Goal: Task Accomplishment & Management: Manage account settings

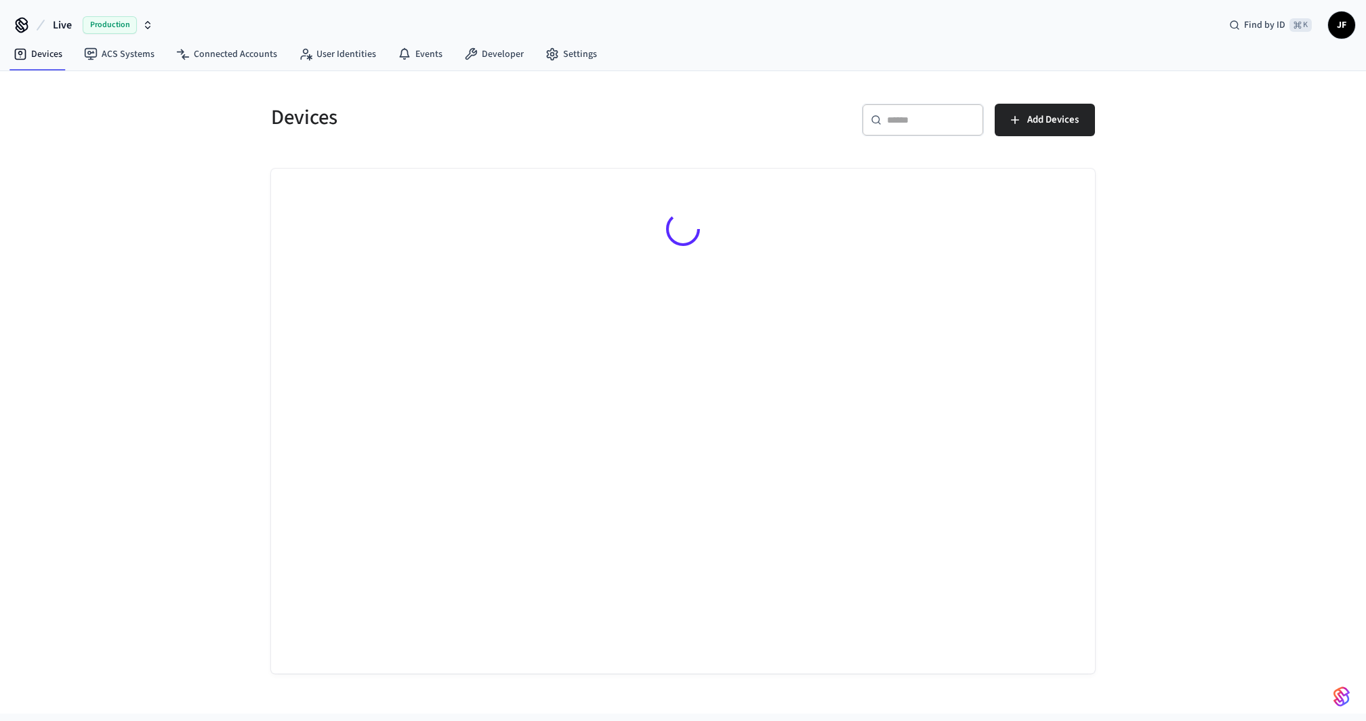
click at [61, 18] on span "Live" at bounding box center [62, 25] width 19 height 16
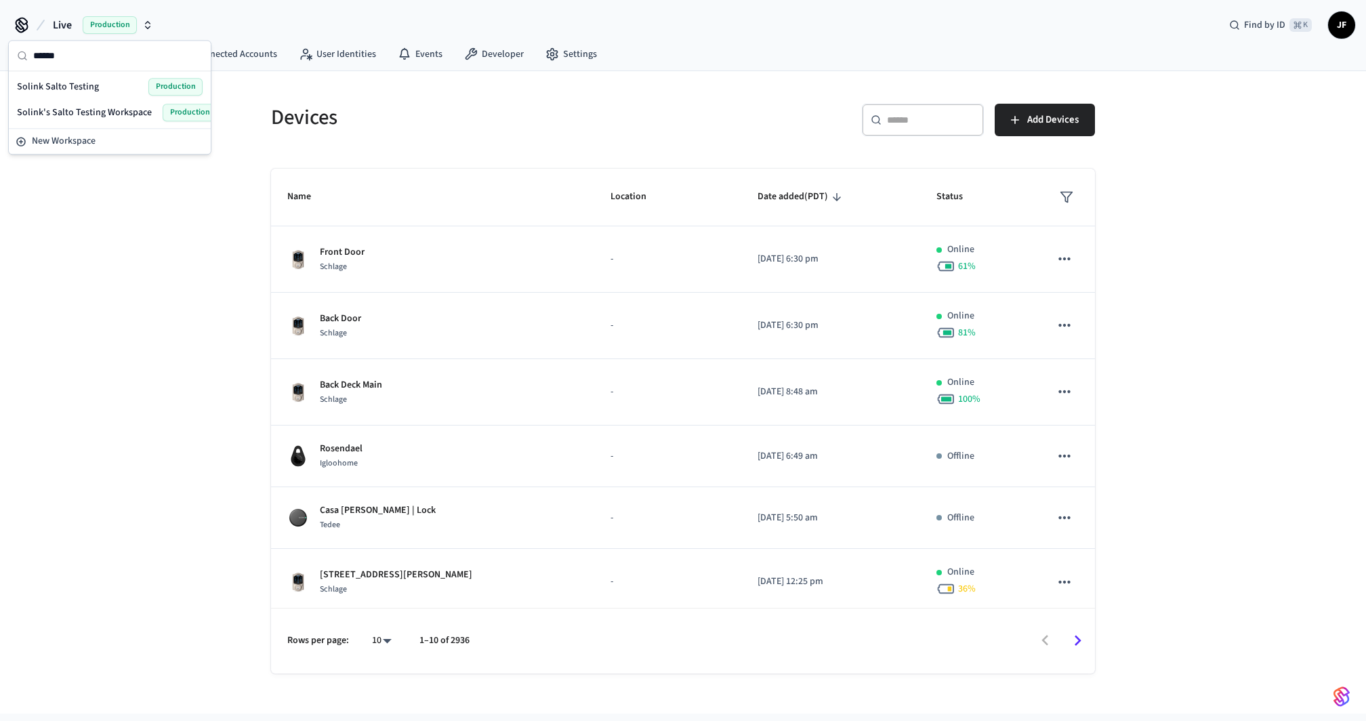
type input "******"
click at [100, 104] on div "[PERSON_NAME]'s Salto Testing Workspace Production" at bounding box center [110, 113] width 186 height 18
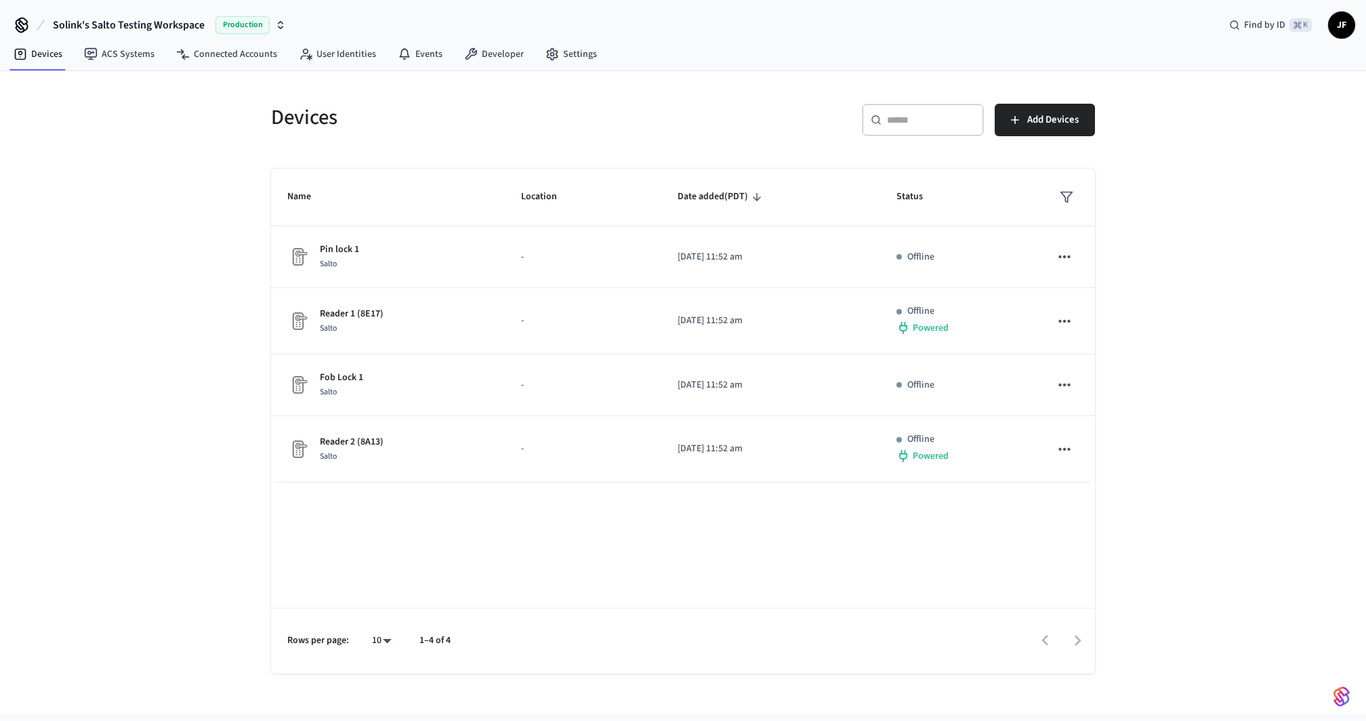
click at [495, 136] on div "Devices" at bounding box center [465, 117] width 420 height 60
click at [494, 71] on div "Devices ​ ​ Add Devices Name Location Date added (PDT) Status Pin lock 1 Salto …" at bounding box center [683, 372] width 868 height 603
click at [498, 63] on link "Developer" at bounding box center [493, 54] width 81 height 24
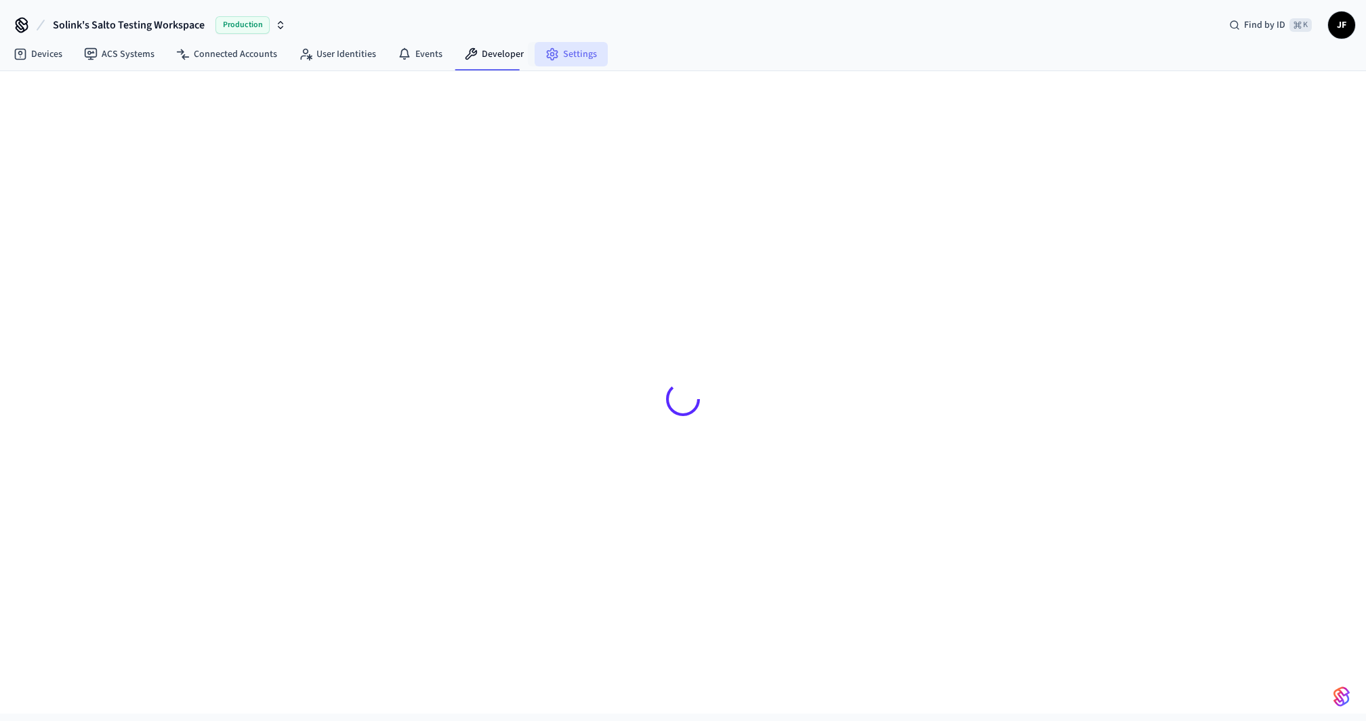
click at [553, 60] on link "Settings" at bounding box center [571, 54] width 73 height 24
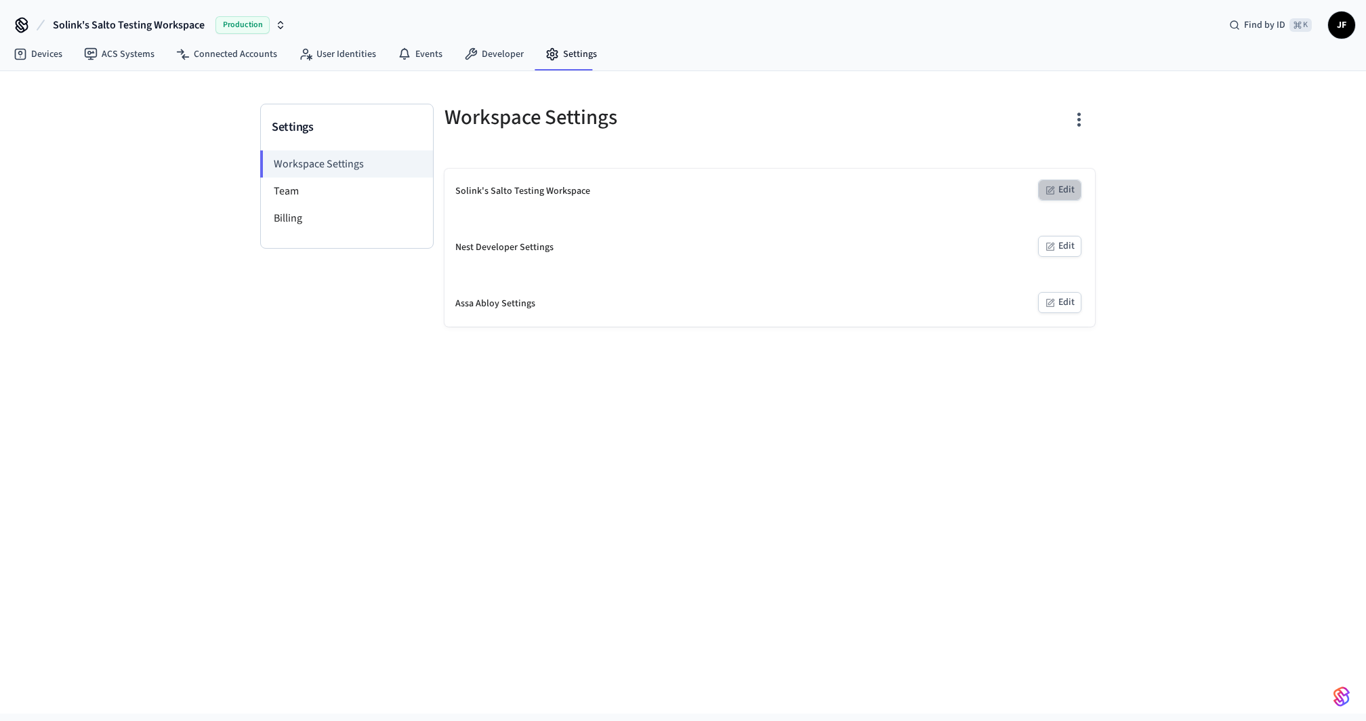
click at [1055, 190] on icon "button" at bounding box center [1050, 190] width 11 height 11
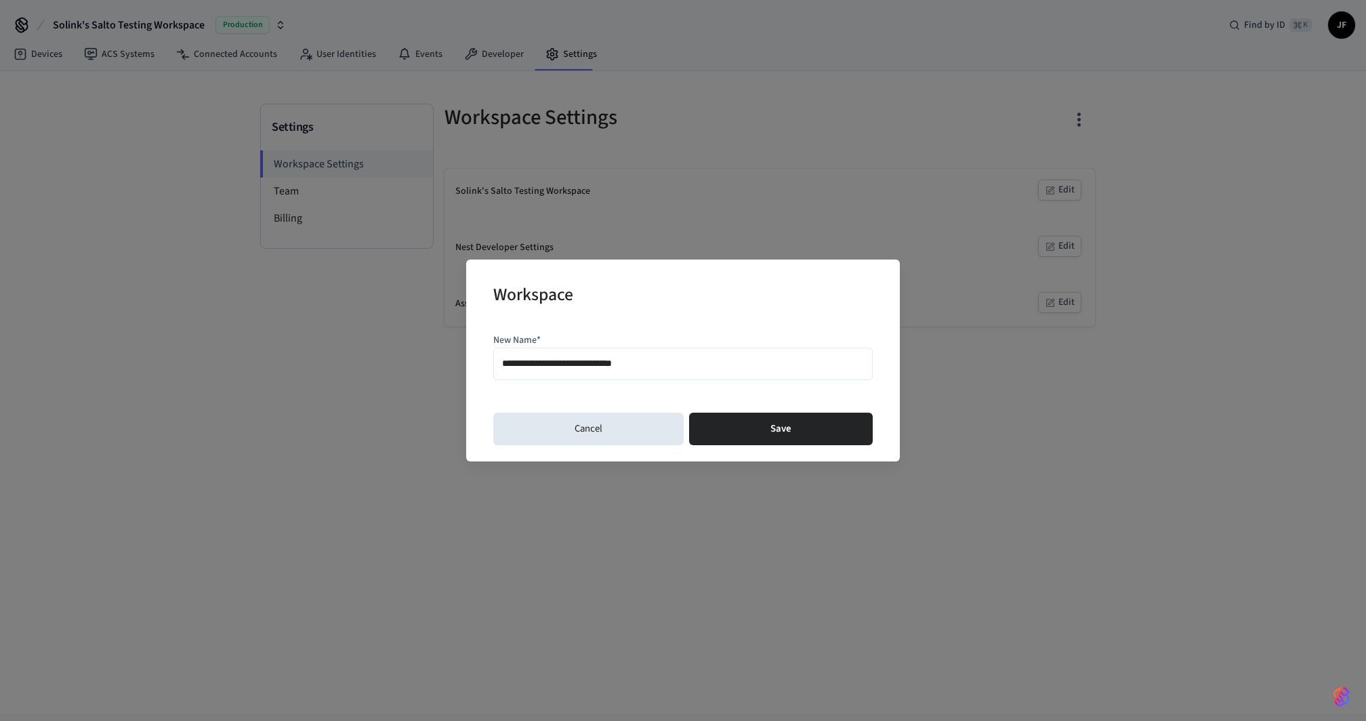
click at [548, 363] on input "**********" at bounding box center [683, 364] width 362 height 20
type input "**********"
click at [519, 397] on div "**********" at bounding box center [683, 361] width 434 height 202
drag, startPoint x: 492, startPoint y: 291, endPoint x: 667, endPoint y: 293, distance: 174.9
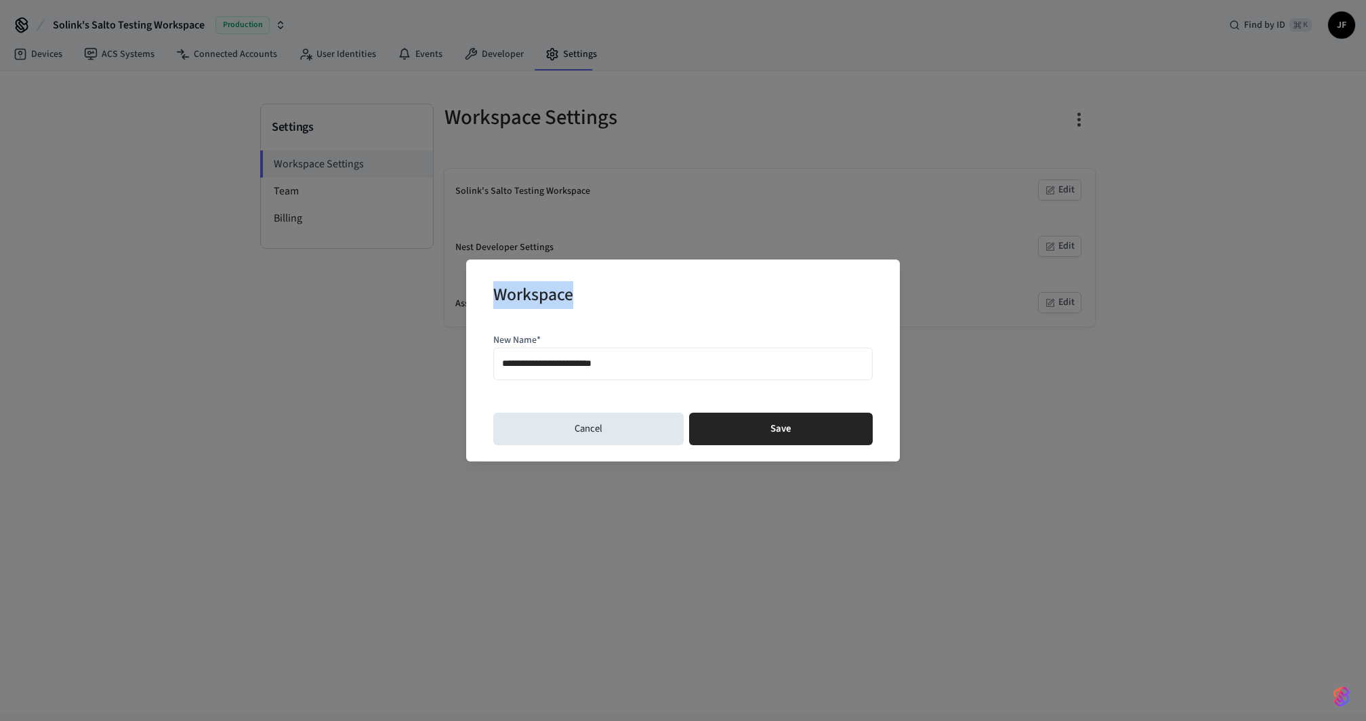
click at [667, 293] on div "**********" at bounding box center [683, 361] width 434 height 202
click at [667, 293] on div "Workspace" at bounding box center [683, 296] width 380 height 41
drag, startPoint x: 606, startPoint y: 292, endPoint x: 495, endPoint y: 292, distance: 111.2
click at [479, 288] on div "**********" at bounding box center [683, 361] width 434 height 202
click at [512, 296] on h2 "Workspace" at bounding box center [533, 296] width 80 height 41
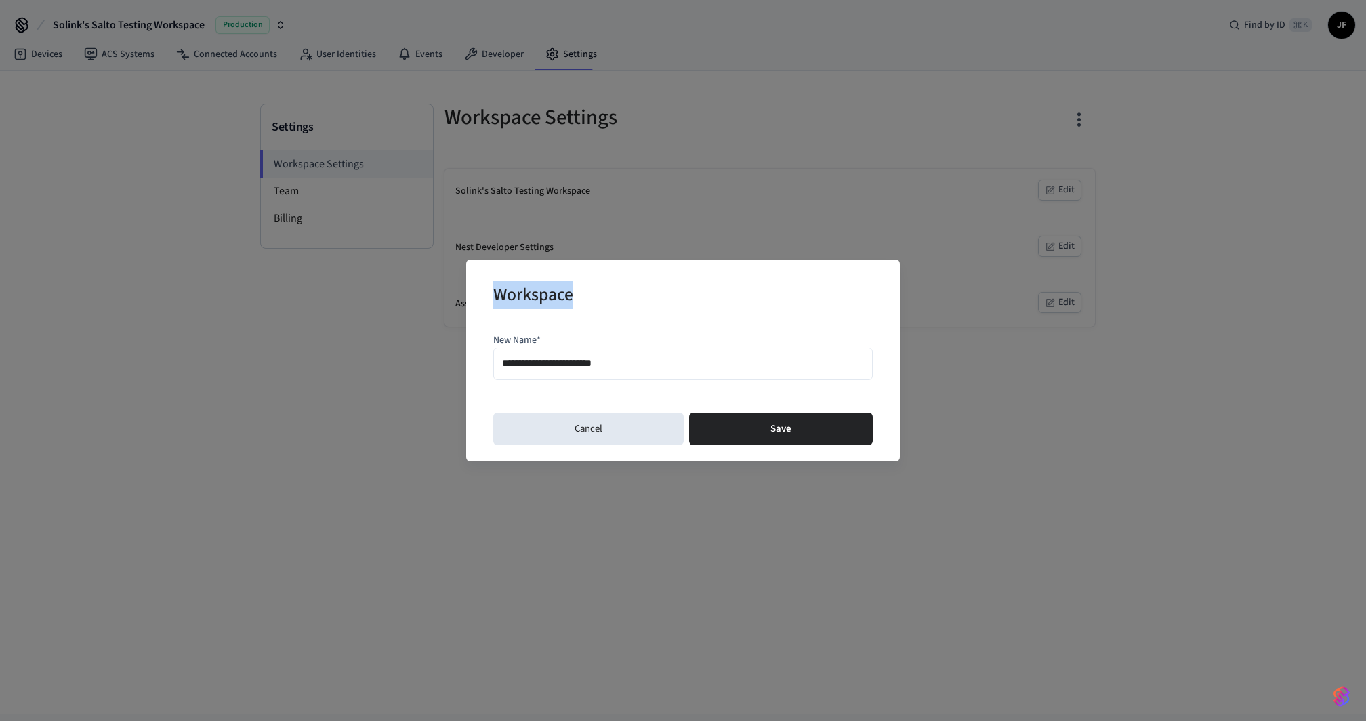
drag, startPoint x: 499, startPoint y: 296, endPoint x: 651, endPoint y: 297, distance: 152.5
click at [651, 297] on div "Workspace" at bounding box center [683, 296] width 380 height 41
click at [821, 303] on div "Workspace" at bounding box center [683, 296] width 380 height 41
click at [802, 418] on button "Save" at bounding box center [781, 429] width 184 height 33
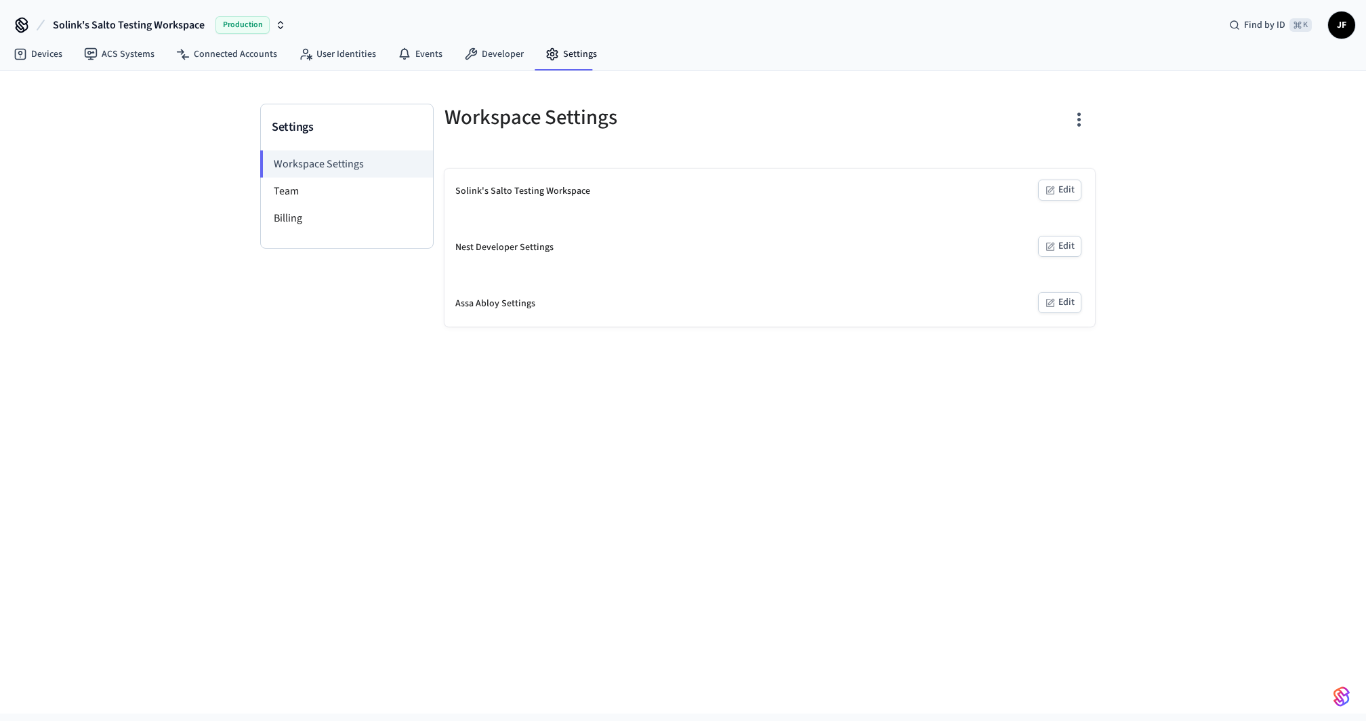
click at [812, 121] on div at bounding box center [936, 125] width 317 height 43
click at [819, 113] on div at bounding box center [936, 125] width 317 height 43
click at [813, 113] on div at bounding box center [936, 125] width 317 height 43
click at [1169, 153] on div "Settings Workspace Settings Team Billing Workspace Settings Solink's Salto Test…" at bounding box center [683, 392] width 1366 height 643
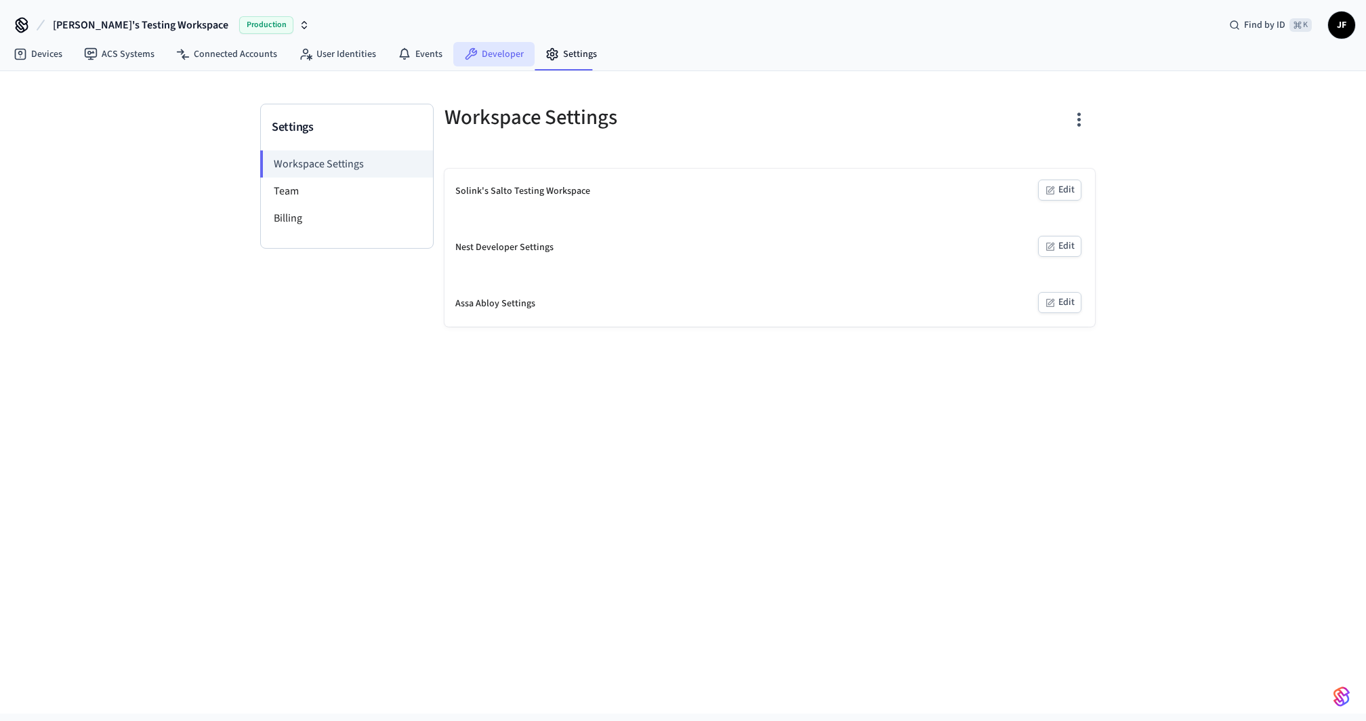
click at [511, 56] on link "Developer" at bounding box center [493, 54] width 81 height 24
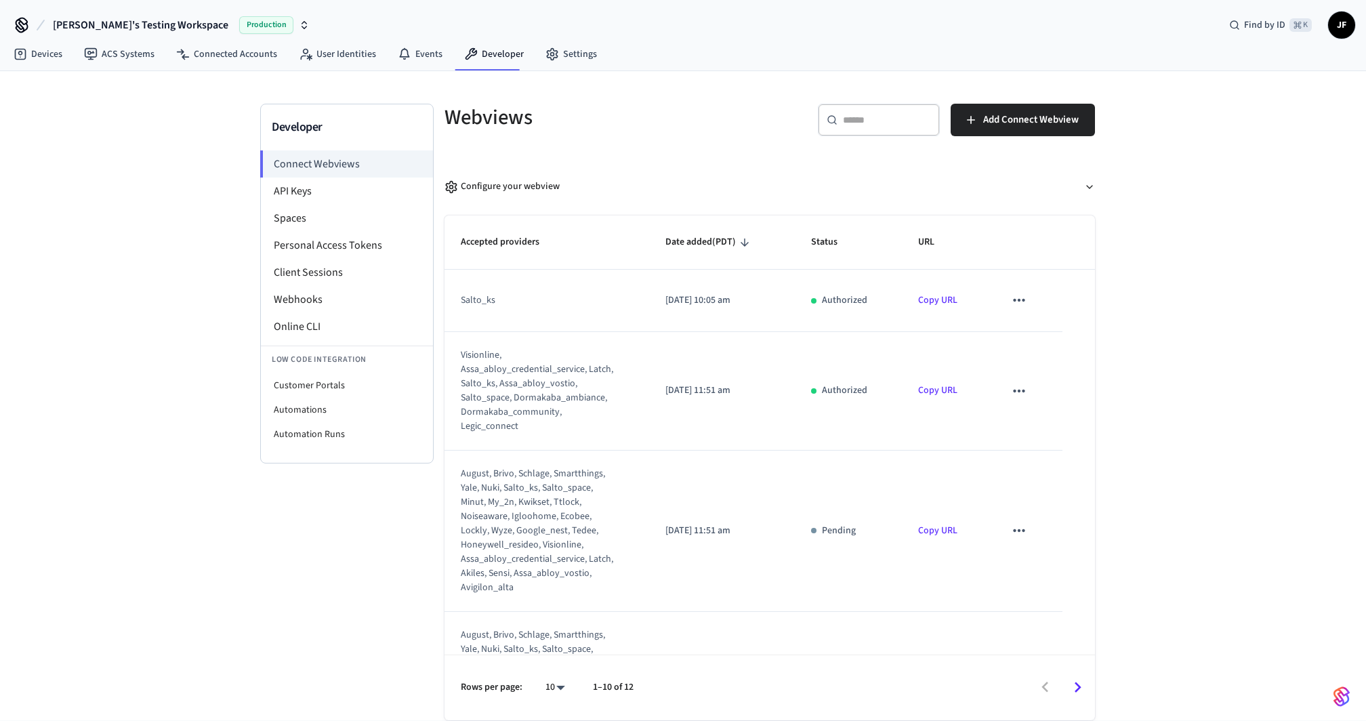
click at [645, 127] on h5 "Webviews" at bounding box center [603, 118] width 317 height 28
click at [33, 60] on link "Devices" at bounding box center [38, 54] width 70 height 24
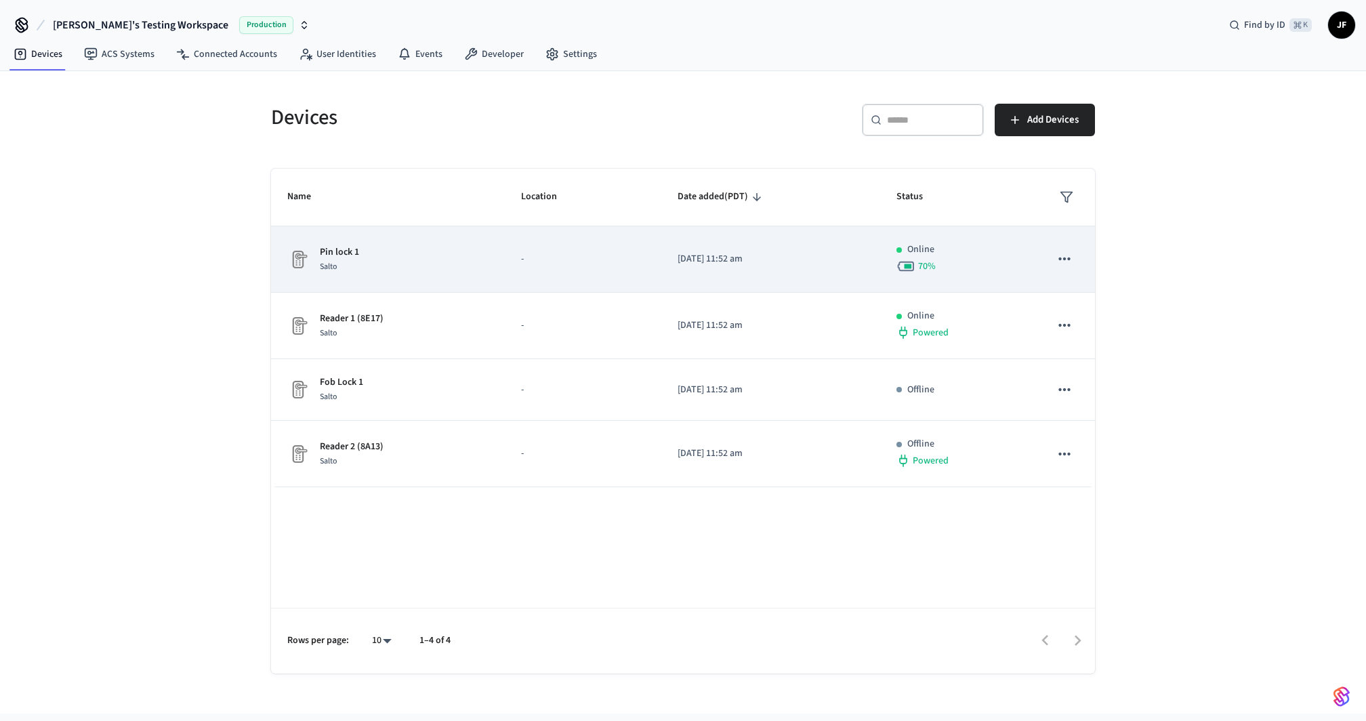
click at [1068, 254] on icon "sticky table" at bounding box center [1065, 259] width 18 height 18
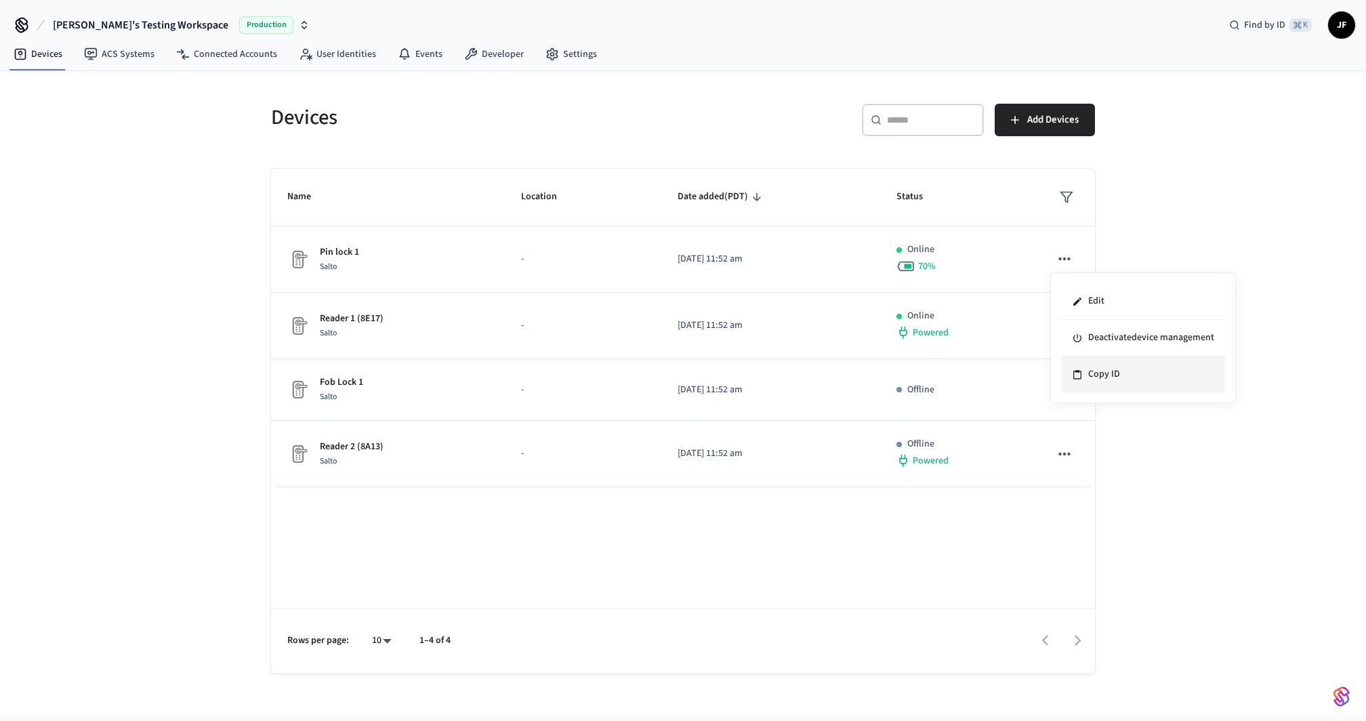
click at [1158, 376] on li "Copy ID" at bounding box center [1143, 375] width 164 height 36
click at [537, 108] on h5 "Devices" at bounding box center [473, 118] width 404 height 28
click at [507, 58] on link "Developer" at bounding box center [493, 54] width 81 height 24
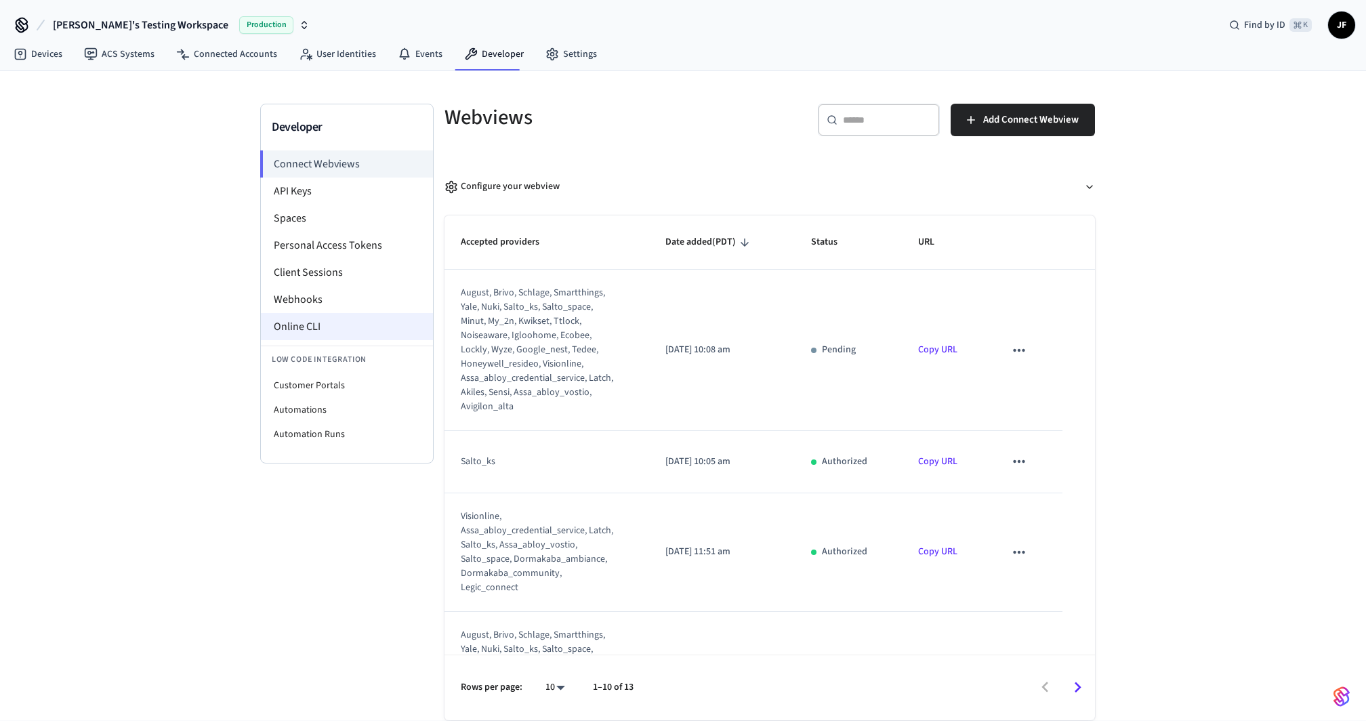
click at [356, 325] on li "Online CLI" at bounding box center [347, 326] width 172 height 27
click at [45, 52] on link "Devices" at bounding box center [38, 54] width 70 height 24
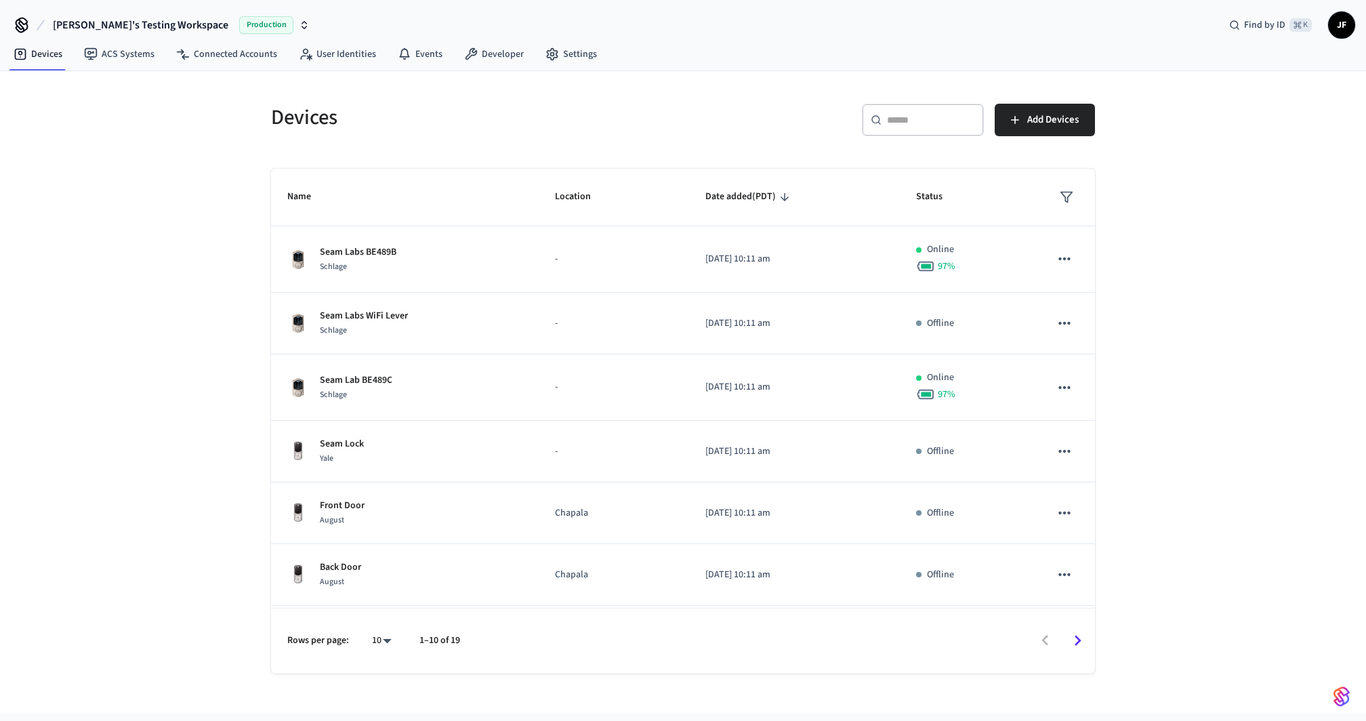
click at [666, 94] on div "Devices" at bounding box center [465, 117] width 420 height 60
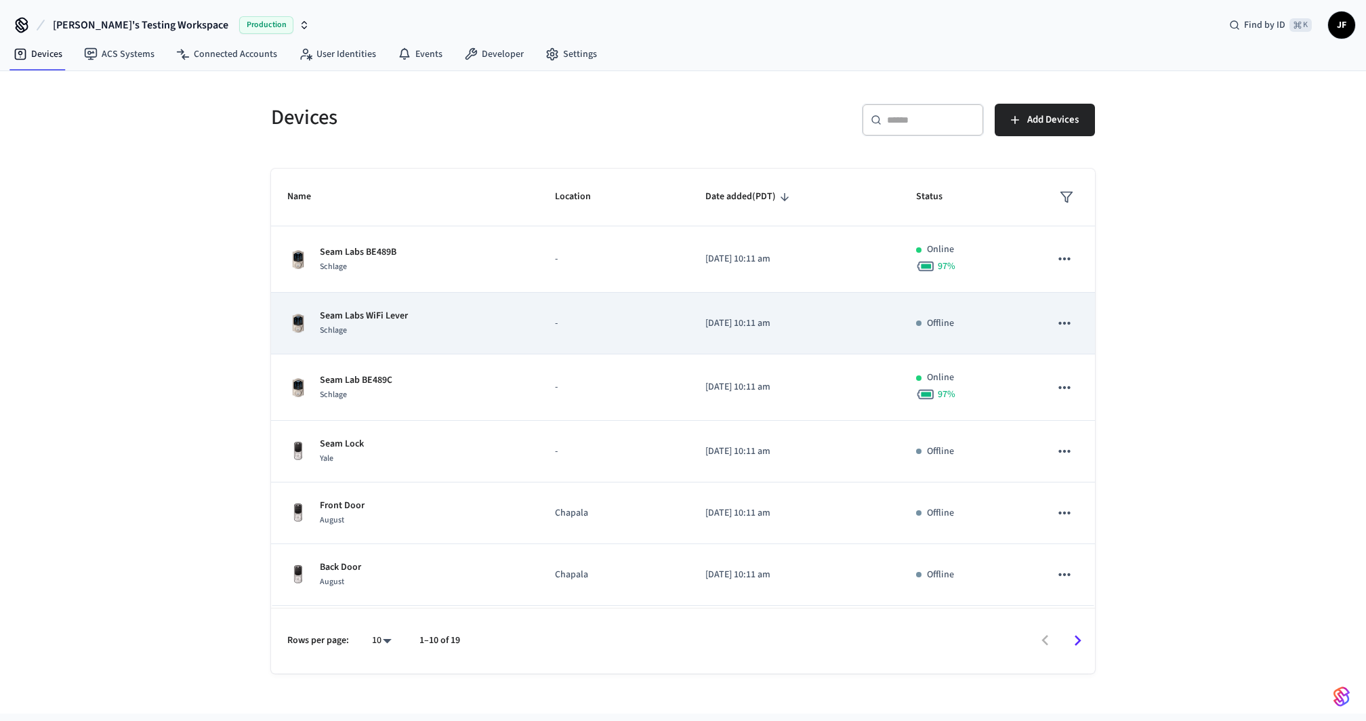
scroll to position [252, 0]
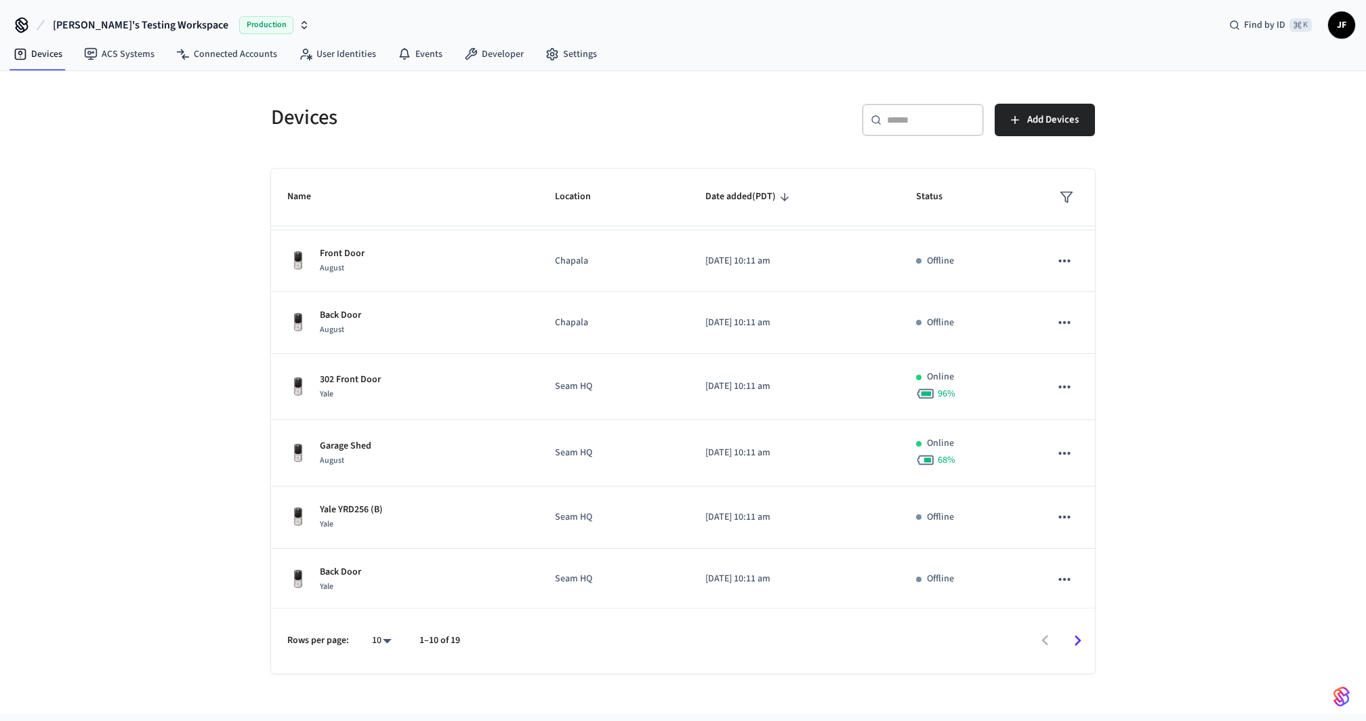
click at [1186, 345] on div "Devices ​ ​ Add Devices Name Location Date added (PDT) Status Seam Labs BE489B …" at bounding box center [683, 392] width 1366 height 643
